Goal: Task Accomplishment & Management: Manage account settings

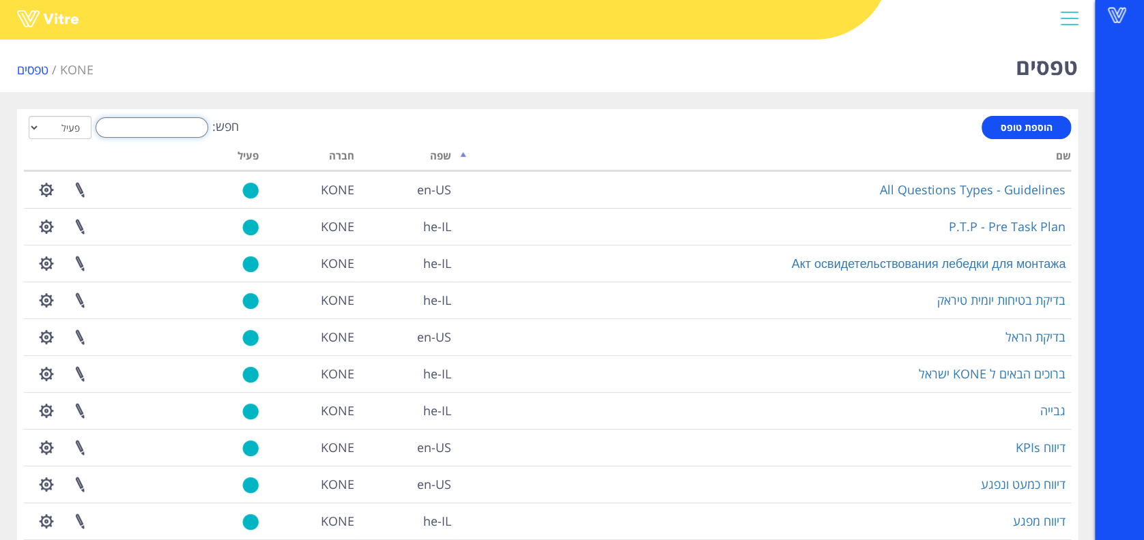
click at [159, 132] on input "חפש:" at bounding box center [152, 127] width 113 height 20
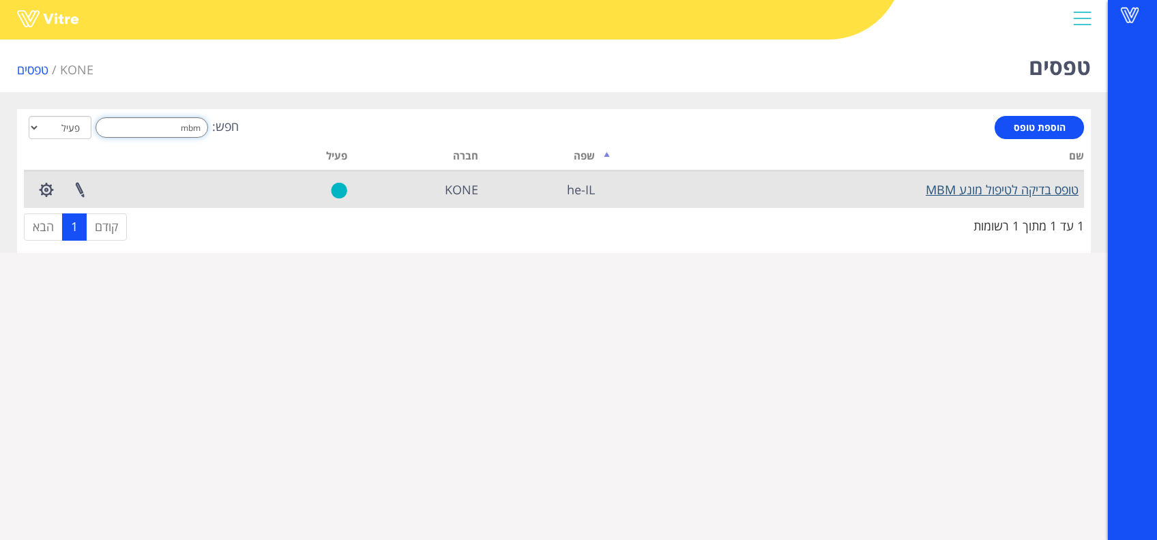
type input "mbm"
click at [989, 184] on link "טופס בדיקה לטיפול מונע MBM" at bounding box center [1002, 190] width 153 height 16
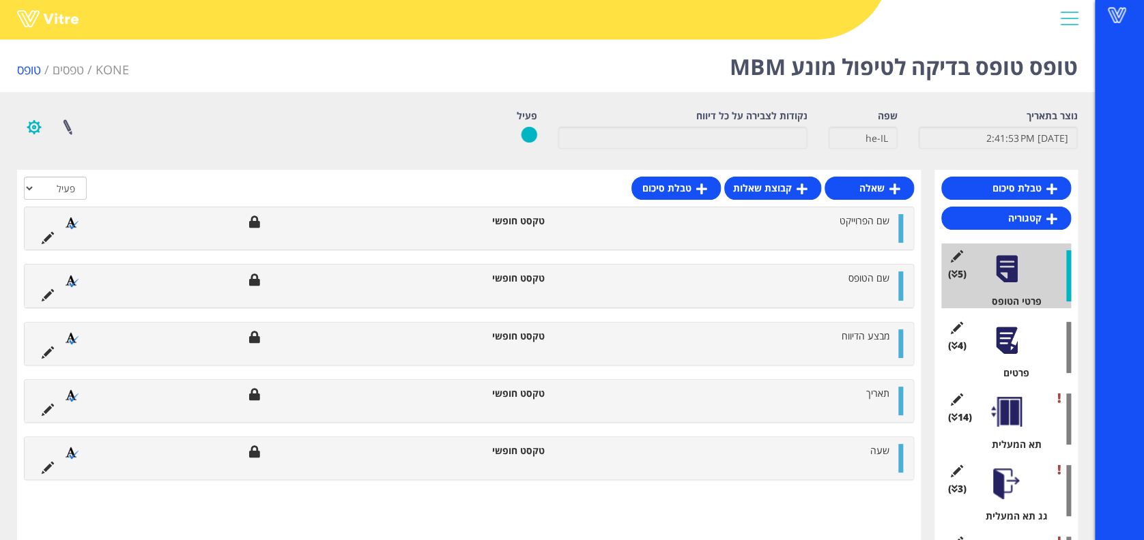
click at [40, 128] on button "button" at bounding box center [34, 127] width 34 height 36
click at [38, 173] on link "הגדרת משתמשים" at bounding box center [72, 178] width 108 height 18
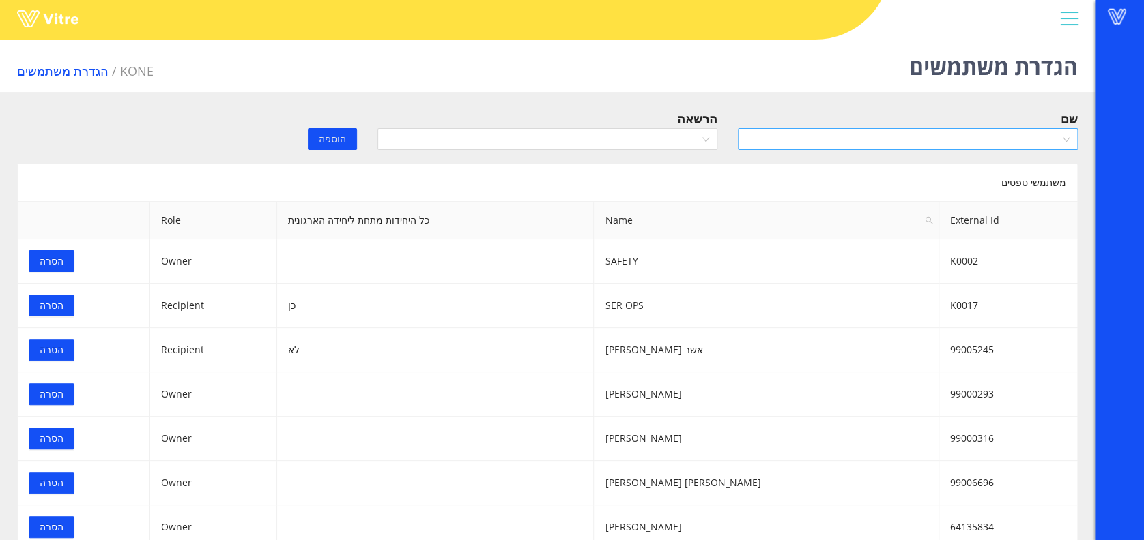
click at [950, 144] on input "search" at bounding box center [903, 139] width 314 height 20
type input "ا"
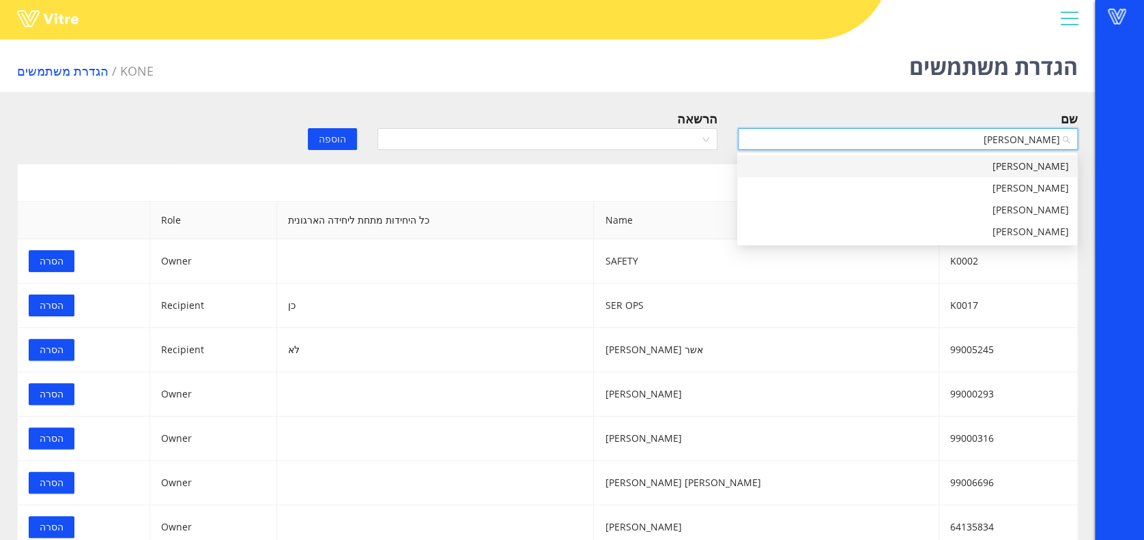
type input "יוסי ש"
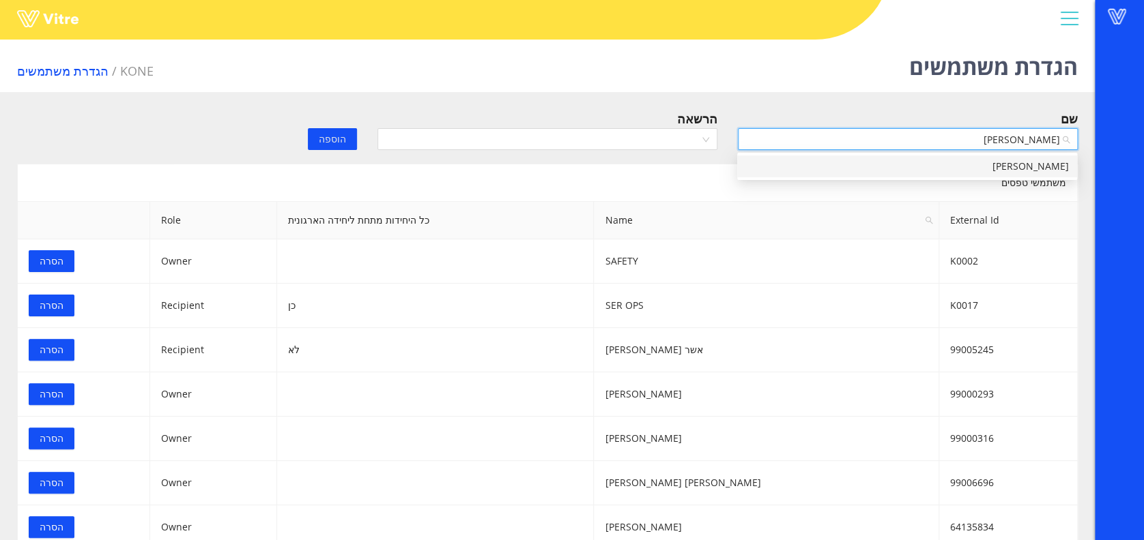
click at [974, 161] on div "[PERSON_NAME]" at bounding box center [906, 166] width 323 height 15
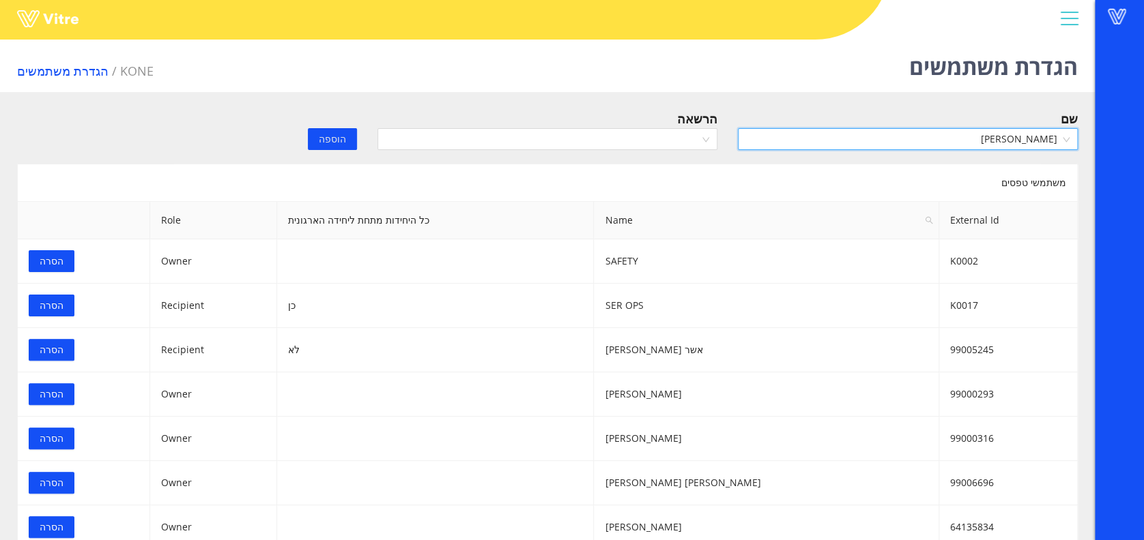
click at [543, 153] on div "הרשאה" at bounding box center [547, 133] width 360 height 48
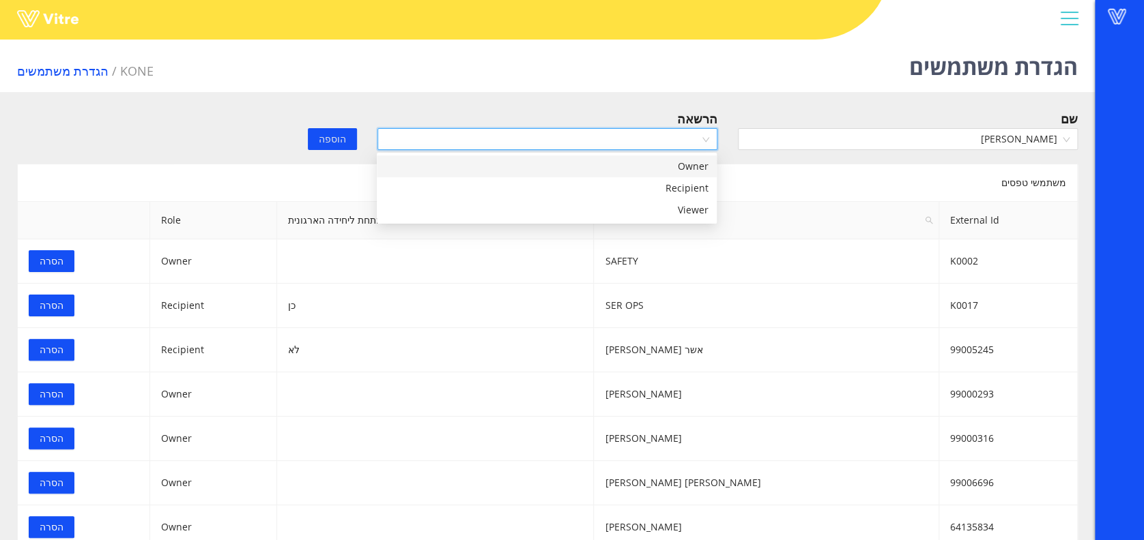
click at [546, 145] on input "search" at bounding box center [543, 139] width 314 height 20
click at [546, 183] on div "Recipient" at bounding box center [546, 188] width 323 height 15
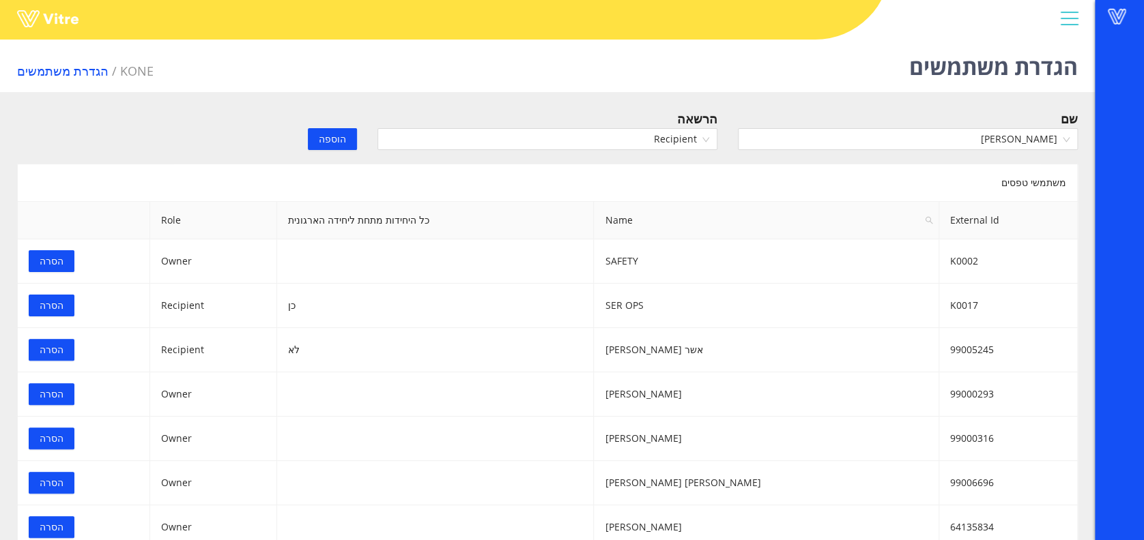
click at [338, 145] on span "הוספה" at bounding box center [332, 139] width 27 height 15
click at [1037, 139] on input "search" at bounding box center [903, 139] width 314 height 20
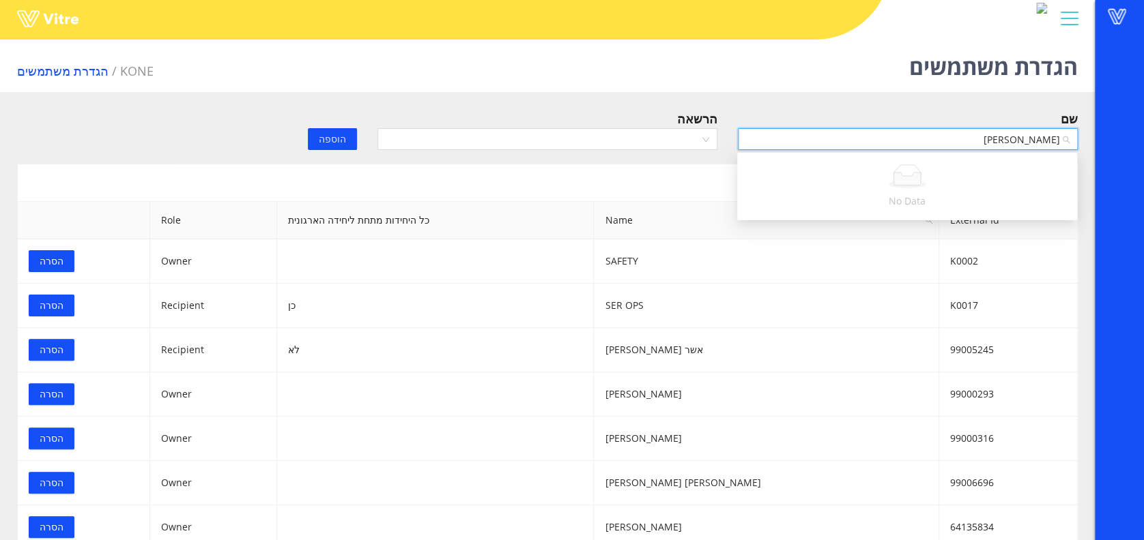
type input "אבי אברה"
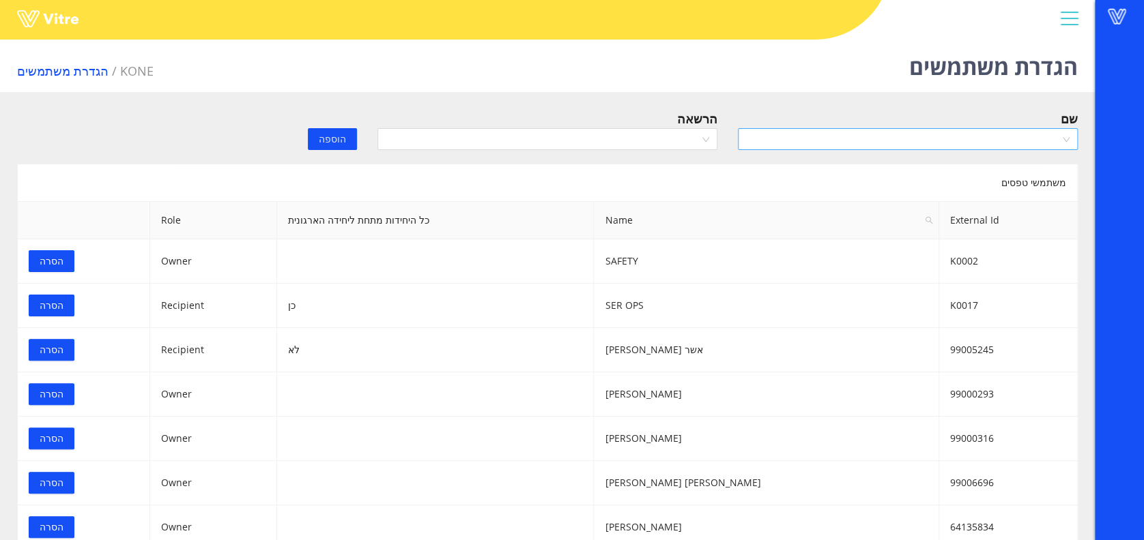
click at [977, 133] on input "search" at bounding box center [903, 139] width 314 height 20
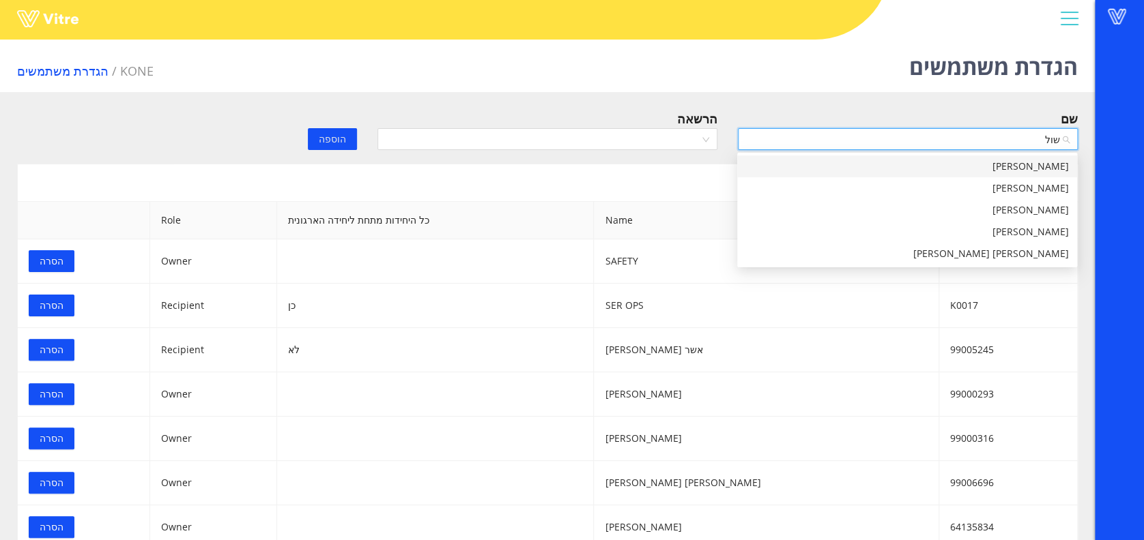
type input "שולם"
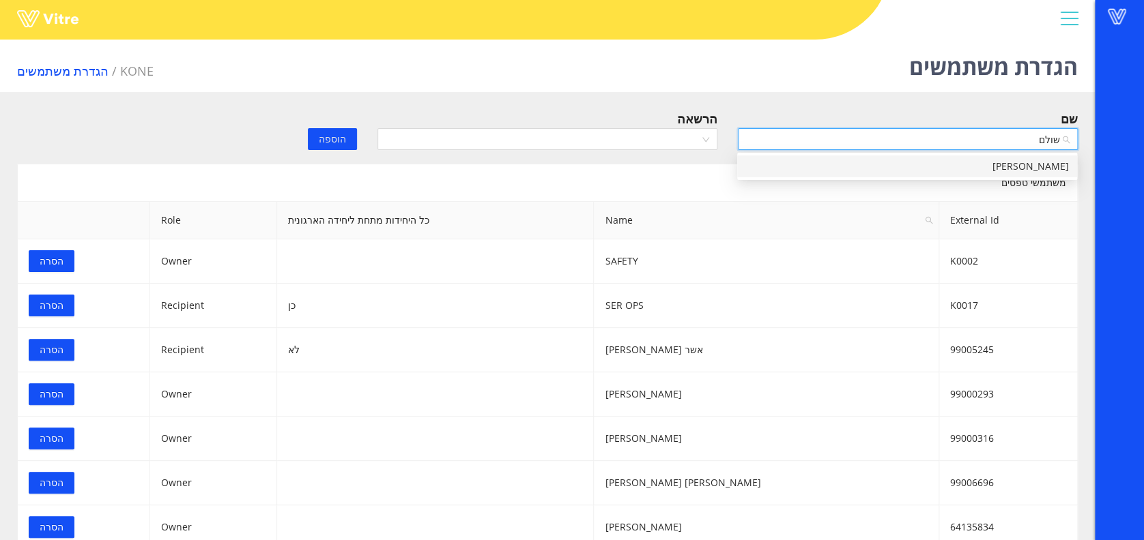
click at [1009, 169] on div "[PERSON_NAME]" at bounding box center [906, 166] width 323 height 15
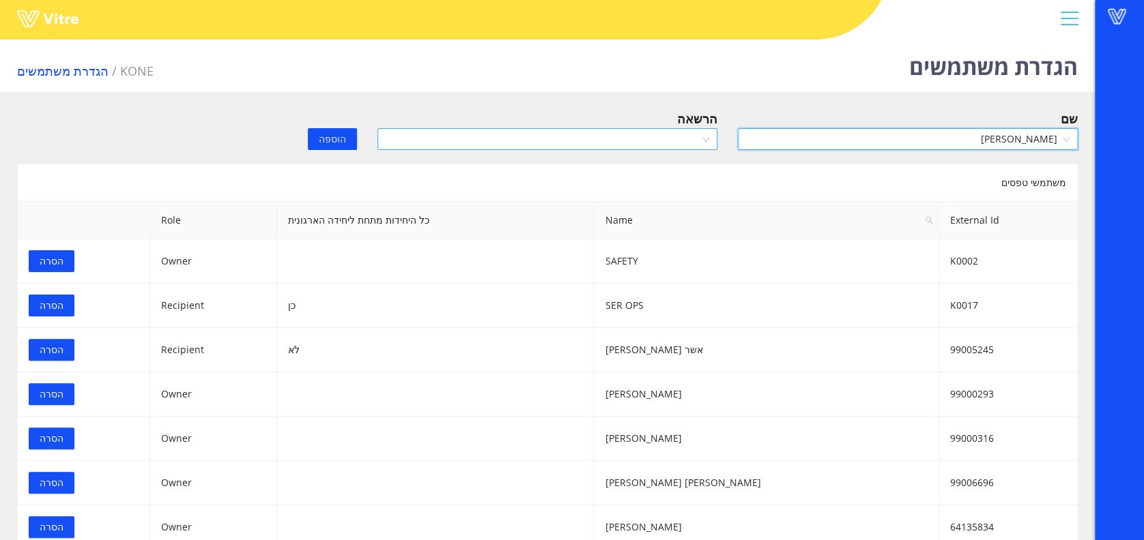
click at [541, 149] on div at bounding box center [547, 139] width 340 height 22
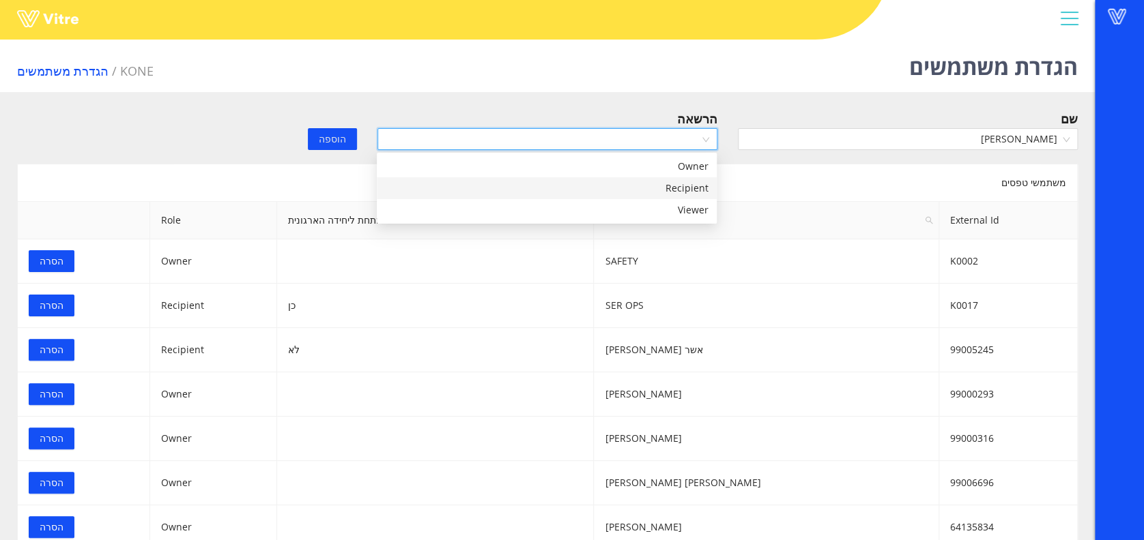
click at [568, 184] on div "Recipient" at bounding box center [546, 188] width 323 height 15
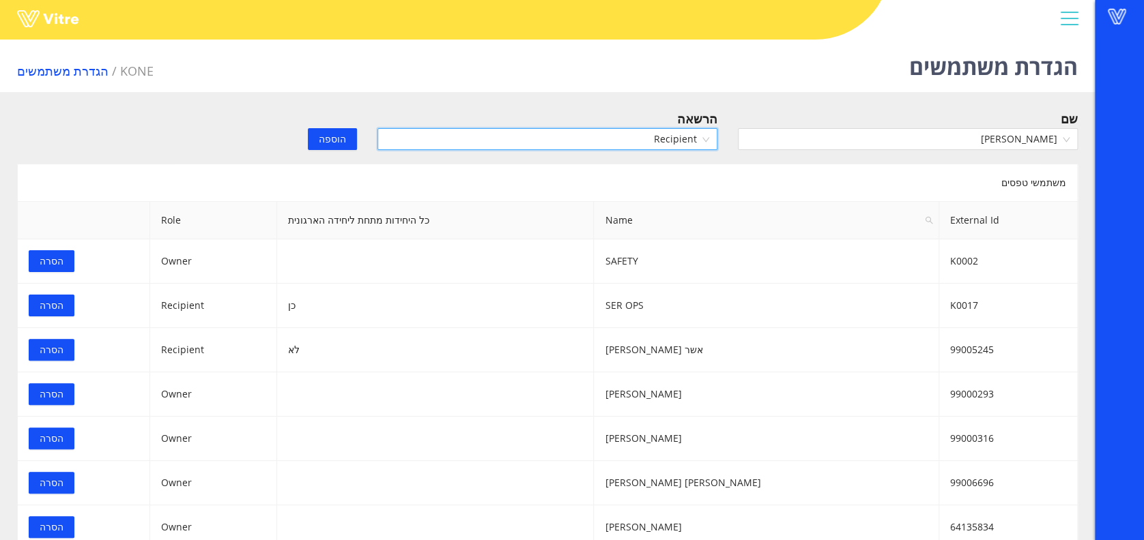
click at [341, 145] on span "הוספה" at bounding box center [332, 139] width 27 height 15
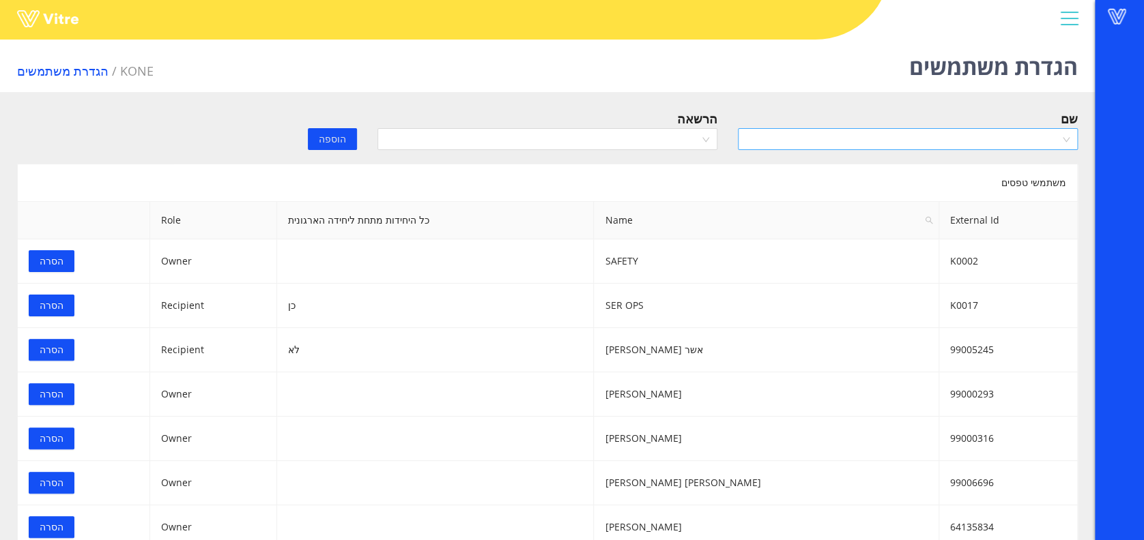
click at [940, 139] on input "search" at bounding box center [903, 139] width 314 height 20
click at [964, 136] on input "search" at bounding box center [903, 139] width 314 height 20
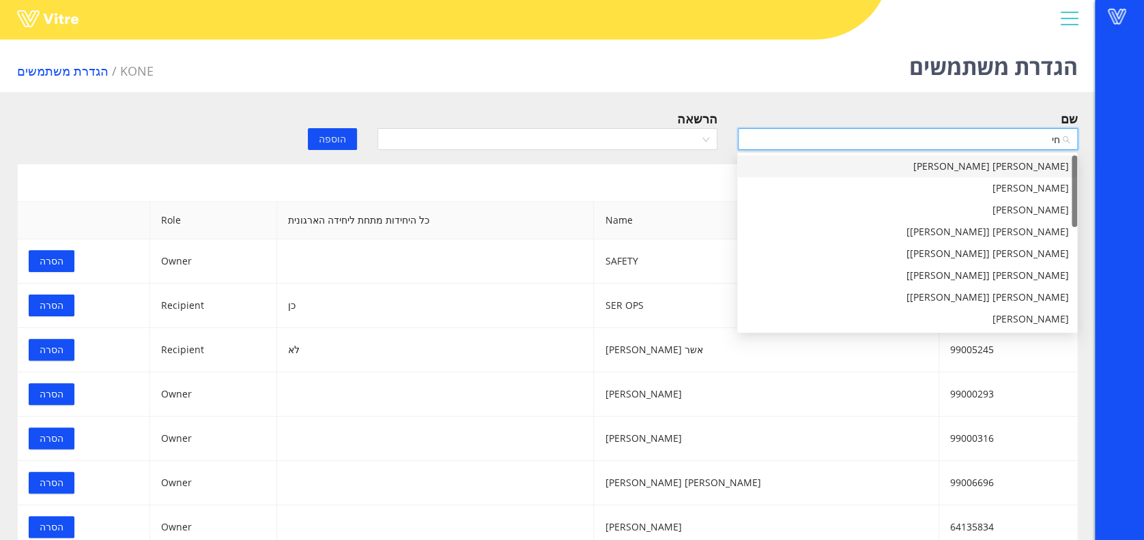
type input "חיי"
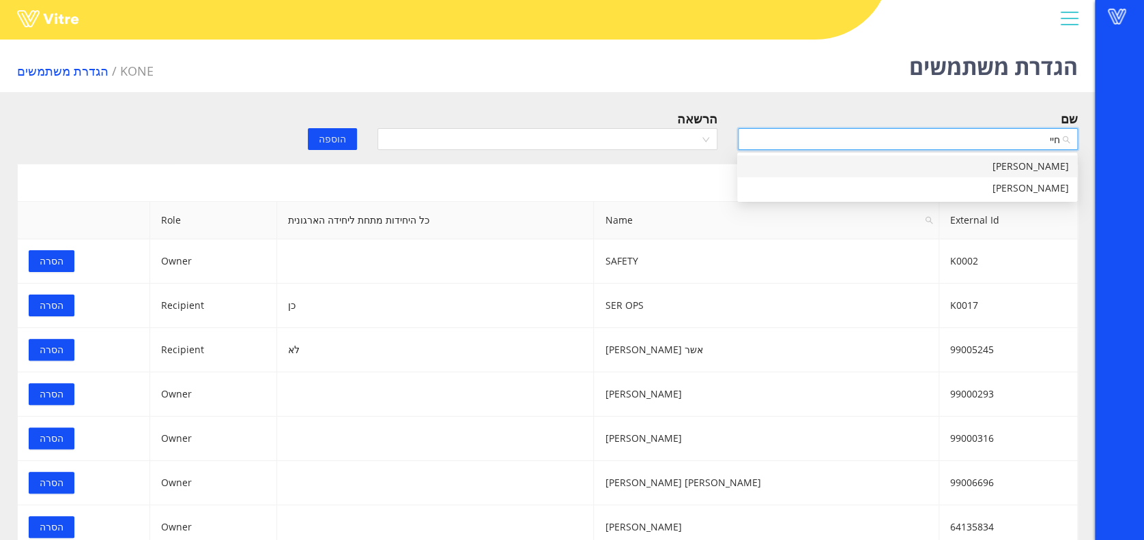
click at [1009, 169] on div "[PERSON_NAME]" at bounding box center [906, 166] width 323 height 15
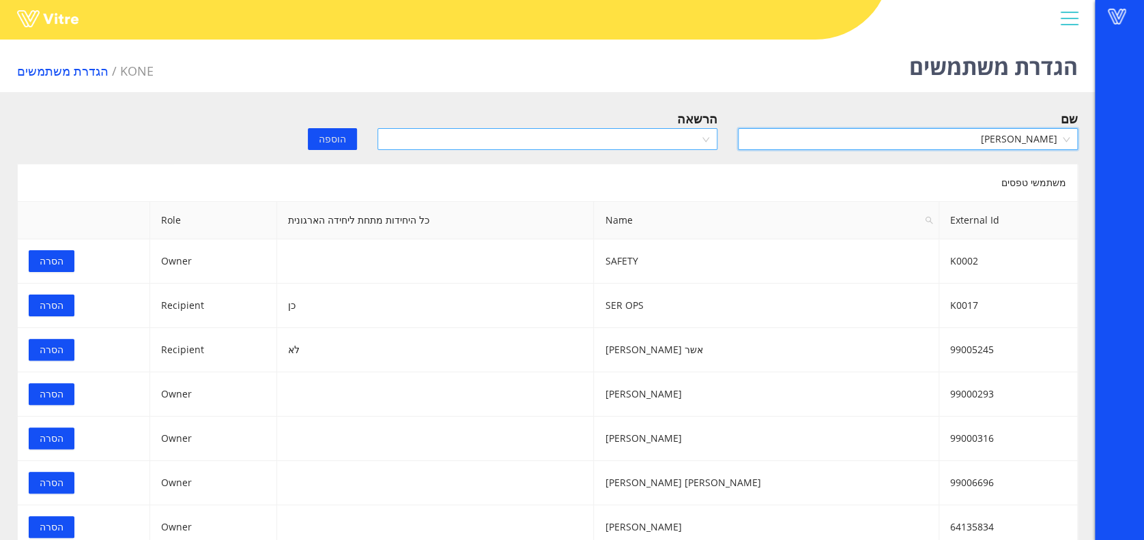
click at [549, 132] on input "search" at bounding box center [543, 139] width 314 height 20
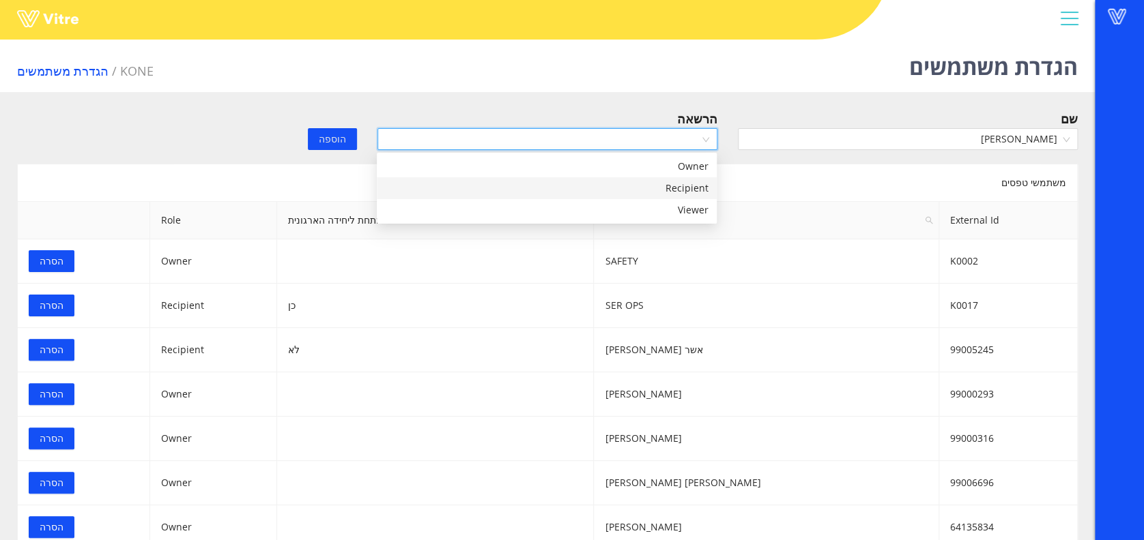
click at [562, 186] on div "Recipient" at bounding box center [546, 188] width 323 height 15
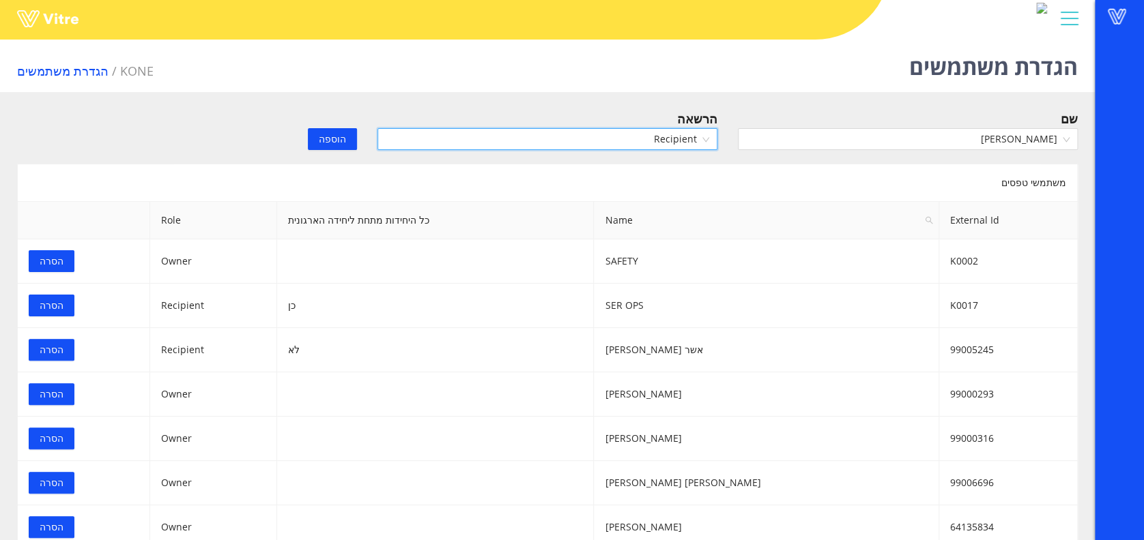
click at [343, 140] on span "הוספה" at bounding box center [332, 139] width 27 height 15
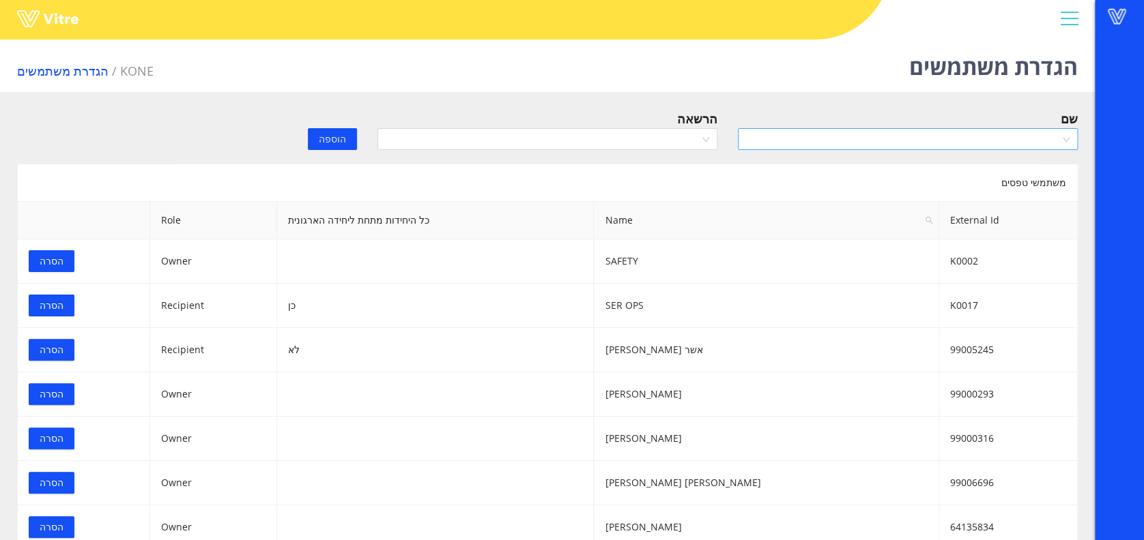
click at [949, 140] on input "search" at bounding box center [903, 139] width 314 height 20
type input "h"
type input "[PERSON_NAME]"
click at [1054, 164] on div "[PERSON_NAME]" at bounding box center [906, 166] width 323 height 15
click at [512, 136] on input "search" at bounding box center [543, 139] width 314 height 20
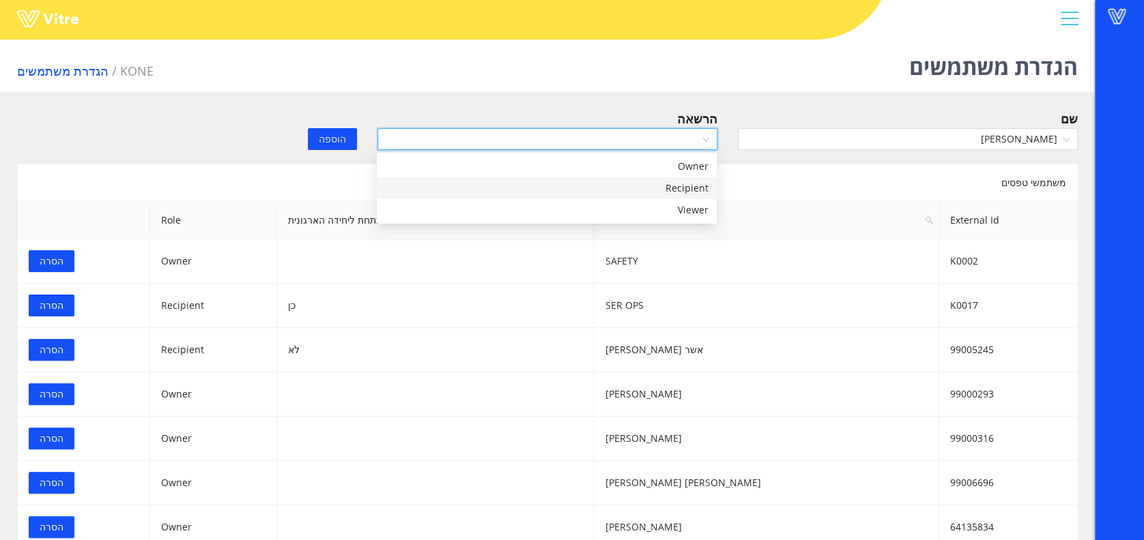
click at [547, 188] on div "Recipient" at bounding box center [546, 188] width 323 height 15
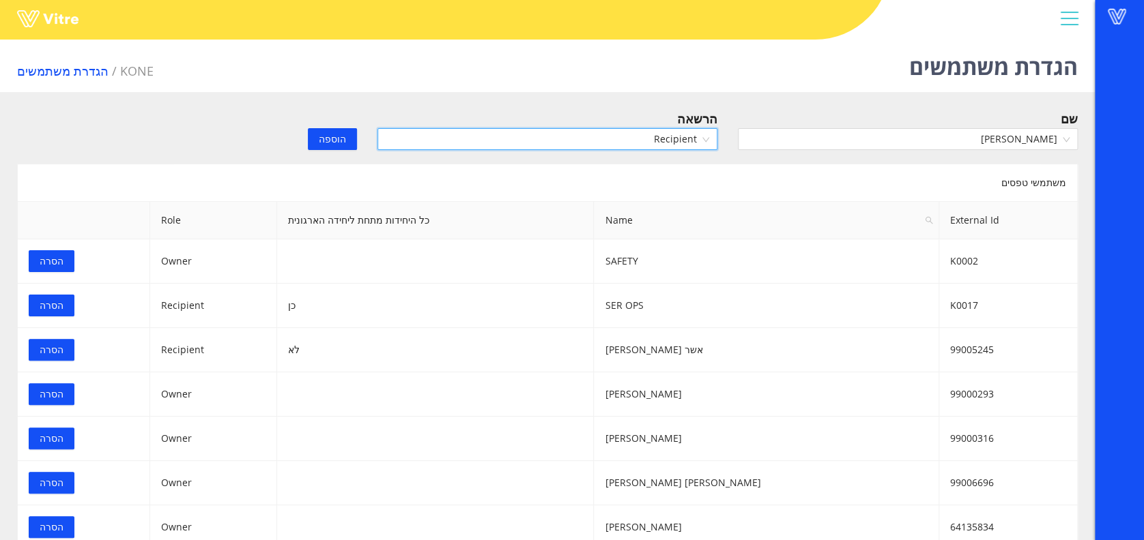
click at [331, 139] on span "הוספה" at bounding box center [332, 139] width 27 height 15
